Goal: Task Accomplishment & Management: Use online tool/utility

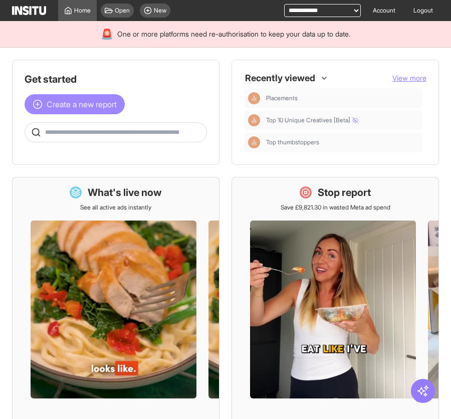
click at [103, 107] on span "Create a new report" at bounding box center [82, 104] width 70 height 12
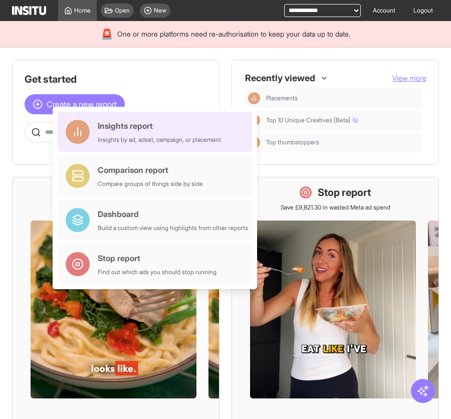
click at [137, 133] on div "Insights report Insights by ad, adset, campaign, or placement" at bounding box center [159, 132] width 123 height 24
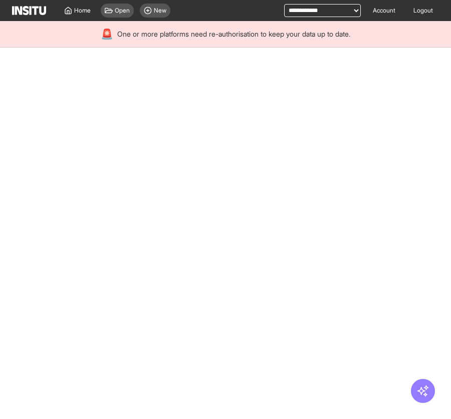
select select "**"
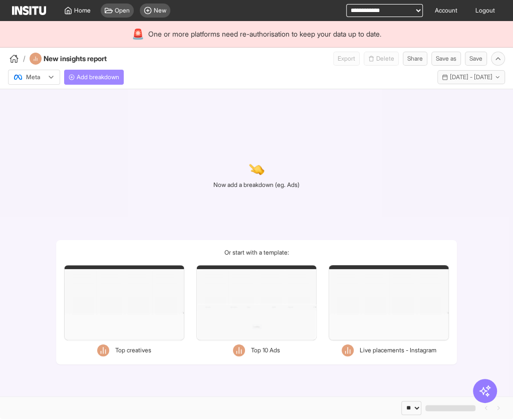
click at [92, 79] on span "Add breakdown" at bounding box center [98, 77] width 43 height 8
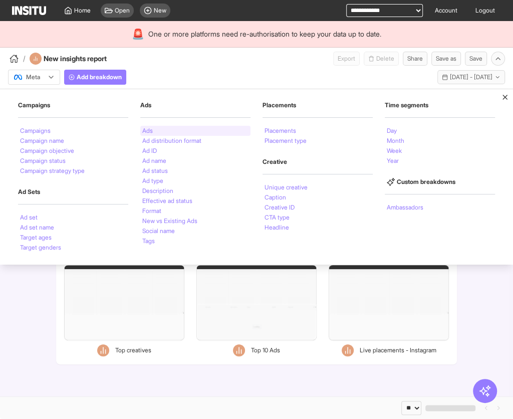
click at [154, 131] on div "Ads" at bounding box center [195, 131] width 110 height 10
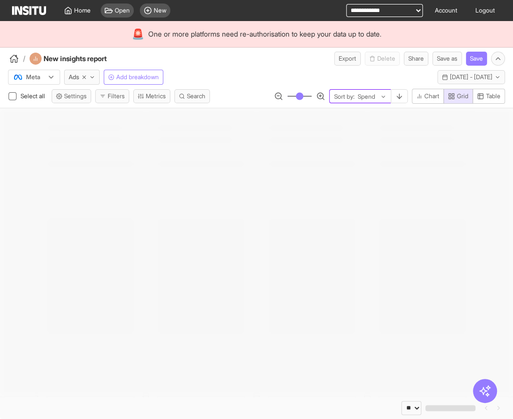
click at [380, 92] on div "Spend" at bounding box center [368, 97] width 24 height 10
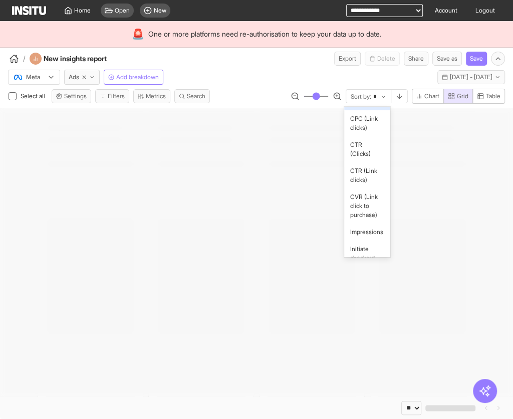
scroll to position [325, 0]
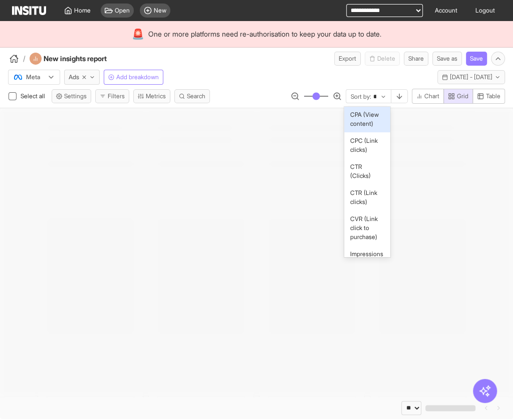
type input "***"
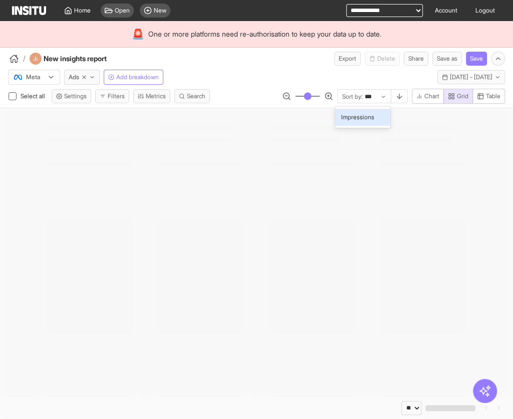
scroll to position [0, 0]
click at [374, 113] on span "Impressions" at bounding box center [357, 117] width 33 height 9
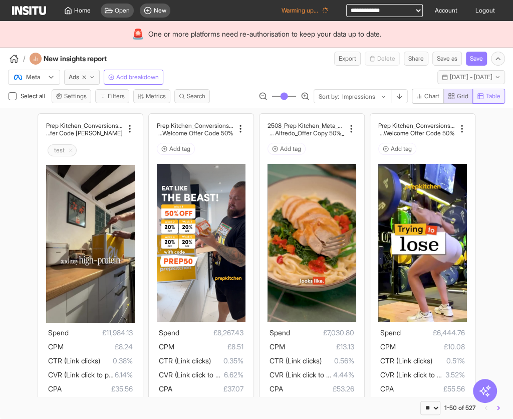
click at [450, 97] on span "Table" at bounding box center [493, 96] width 15 height 8
click at [450, 94] on span "Grid" at bounding box center [463, 96] width 12 height 8
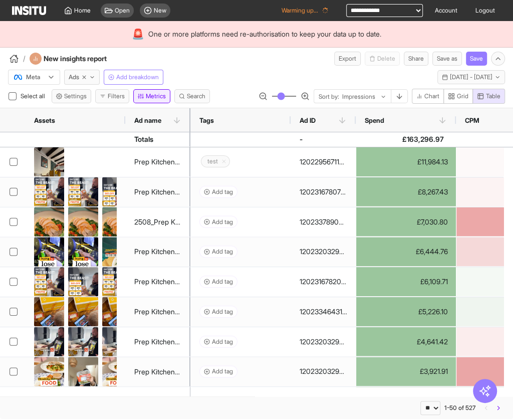
click at [159, 98] on button "Metrics" at bounding box center [151, 96] width 37 height 14
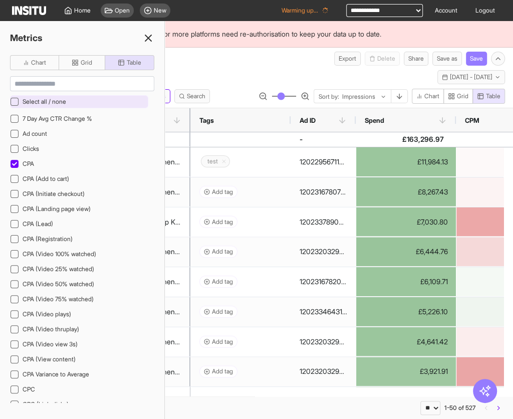
click at [110, 97] on div "Select all / none" at bounding box center [79, 101] width 138 height 13
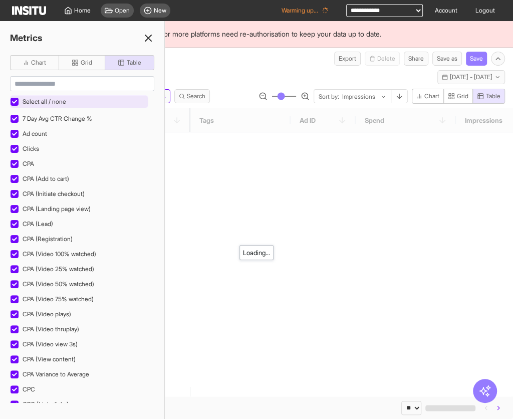
click at [102, 100] on div "Select all / none" at bounding box center [79, 101] width 138 height 13
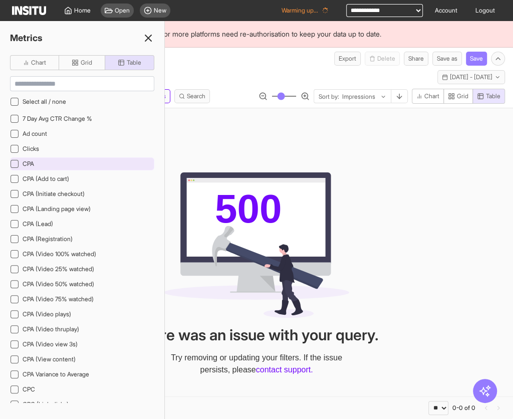
click at [66, 163] on div "CPA" at bounding box center [82, 163] width 144 height 13
